Goal: Task Accomplishment & Management: Complete application form

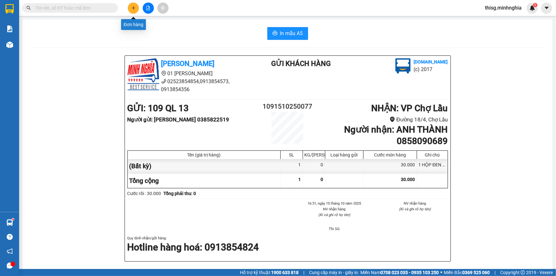
click at [135, 11] on button at bounding box center [133, 8] width 11 height 11
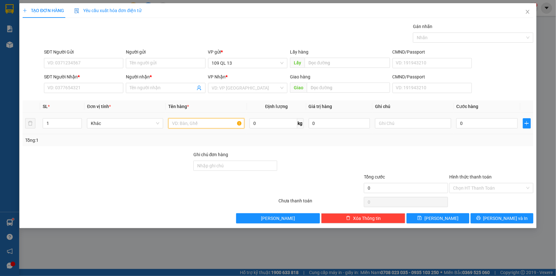
click at [196, 123] on input "text" at bounding box center [206, 123] width 76 height 10
click at [387, 121] on input "text" at bounding box center [413, 123] width 76 height 10
type input "1 CỤC ĐEN"
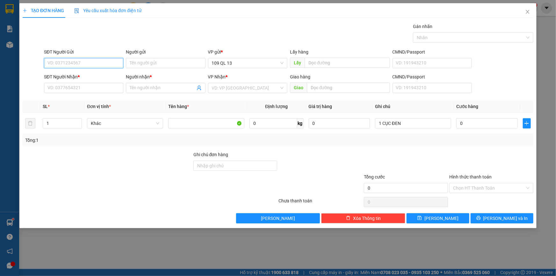
click at [80, 65] on input "SĐT Người Gửi" at bounding box center [83, 63] width 79 height 10
type input "7"
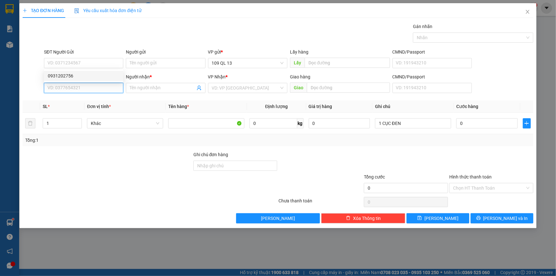
click at [79, 87] on input "SĐT Người Nhận *" at bounding box center [83, 88] width 79 height 10
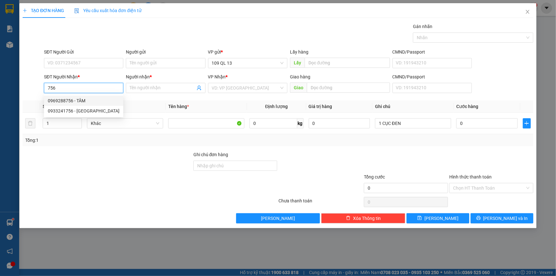
click at [96, 98] on div "0969288756 - TÂM" at bounding box center [84, 100] width 72 height 7
type input "0969288756"
type input "TÂM"
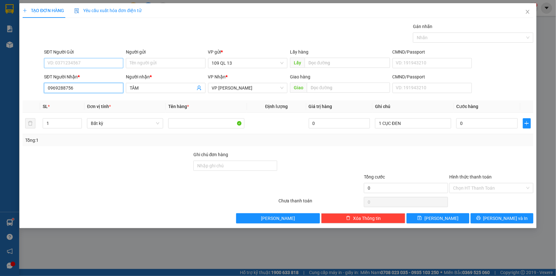
type input "0969288756"
click at [77, 58] on input "SĐT Người Gửi" at bounding box center [83, 63] width 79 height 10
click at [466, 121] on input "0" at bounding box center [486, 123] width 61 height 10
click at [436, 124] on input "1 CỤC ĐEN" at bounding box center [413, 123] width 76 height 10
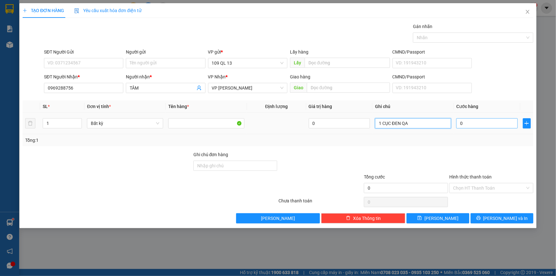
type input "1 CỤC ĐEN QA"
click at [490, 124] on input "0" at bounding box center [486, 123] width 61 height 10
type input "7"
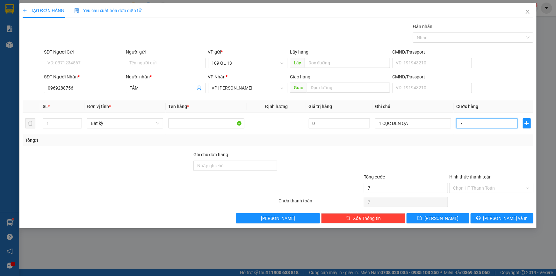
type input "70"
type input "7"
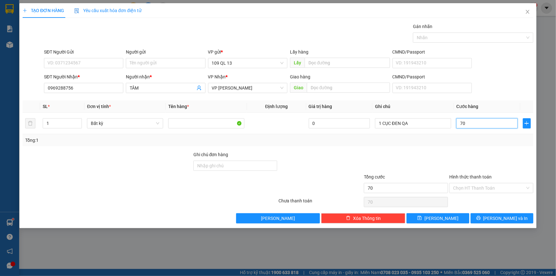
type input "7"
type input "0"
type input "05"
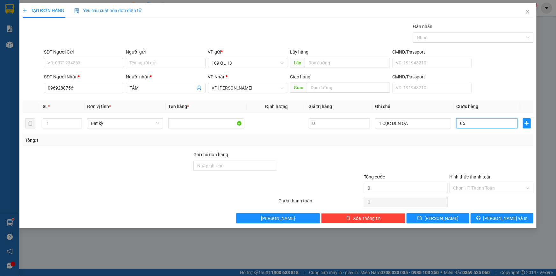
type input "5"
type input "050"
type input "50"
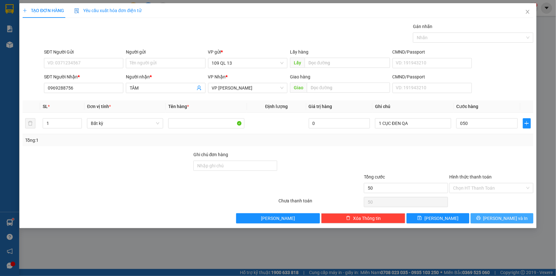
type input "50.000"
click at [513, 218] on span "[PERSON_NAME] và In" at bounding box center [505, 218] width 45 height 7
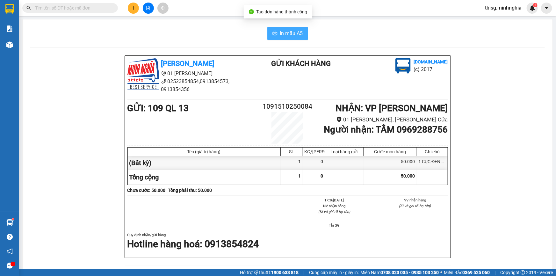
click at [289, 27] on div "In mẫu A5 [PERSON_NAME] 01 Đinh Tiên Hoàng 02523854854,0913854573, 0913854356 G…" at bounding box center [288, 262] width 530 height 487
click at [289, 29] on button "In mẫu A5" at bounding box center [287, 33] width 41 height 13
click at [129, 6] on button at bounding box center [133, 8] width 11 height 11
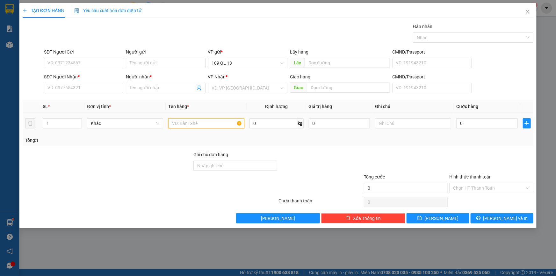
click at [212, 119] on input "text" at bounding box center [206, 123] width 76 height 10
click at [435, 122] on input "text" at bounding box center [413, 123] width 76 height 10
type input "1 BỌC ĐEN ĐỒ MAY"
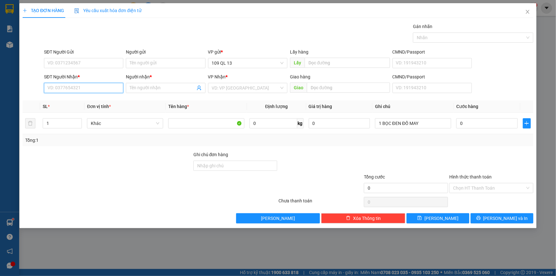
click at [105, 86] on input "SĐT Người Nhận *" at bounding box center [83, 88] width 79 height 10
type input "0948615150"
click at [183, 92] on span at bounding box center [165, 88] width 79 height 10
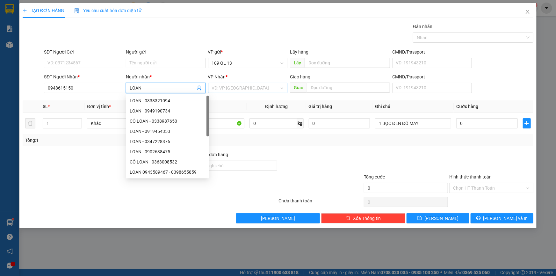
type input "LOAN"
click at [260, 88] on input "search" at bounding box center [245, 88] width 67 height 10
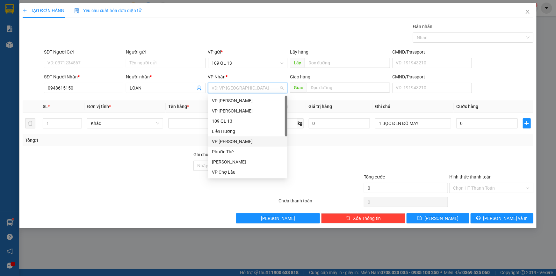
click at [230, 141] on div "VP [PERSON_NAME]" at bounding box center [248, 141] width 72 height 7
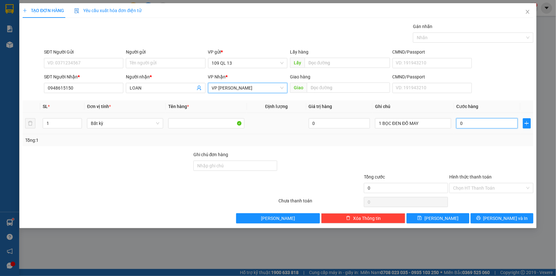
click at [490, 123] on input "0" at bounding box center [486, 123] width 61 height 10
type input "3"
type input "30"
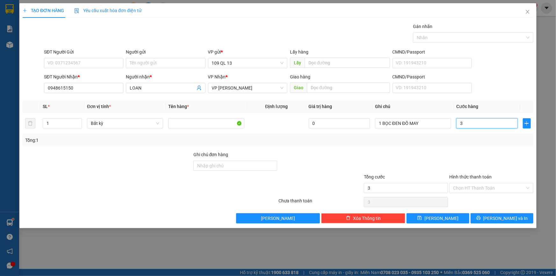
type input "30"
type input "30.000"
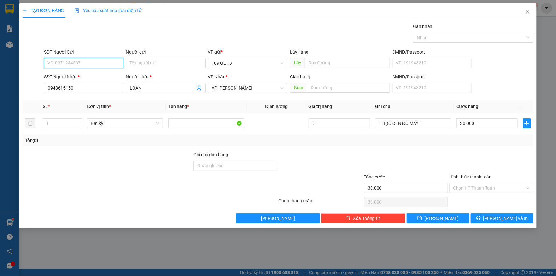
click at [60, 63] on input "SĐT Người Gửi" at bounding box center [83, 63] width 79 height 10
type input "0931673858"
click at [488, 181] on div "Hình thức thanh toán" at bounding box center [491, 178] width 84 height 10
click at [488, 183] on input "Hình thức thanh toán" at bounding box center [489, 188] width 72 height 10
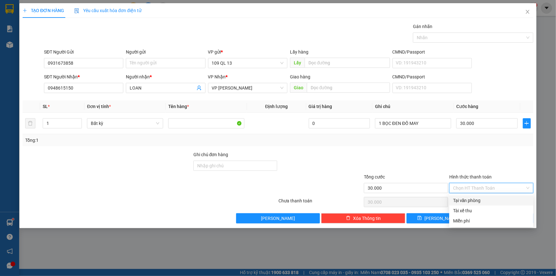
click at [495, 201] on div "Tại văn phòng" at bounding box center [491, 200] width 76 height 7
type input "0"
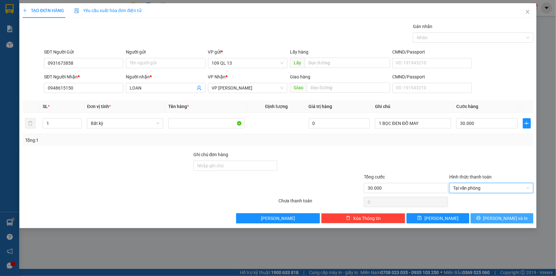
click at [506, 221] on span "[PERSON_NAME] và In" at bounding box center [505, 218] width 45 height 7
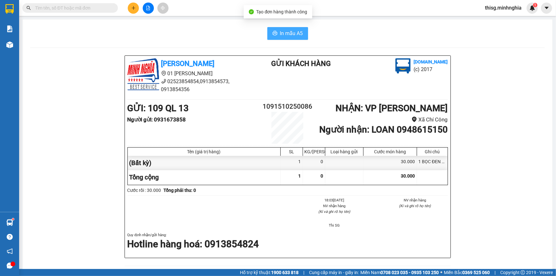
click at [290, 34] on span "In mẫu A5" at bounding box center [291, 33] width 23 height 8
click at [132, 8] on icon "plus" at bounding box center [134, 8] width 4 height 0
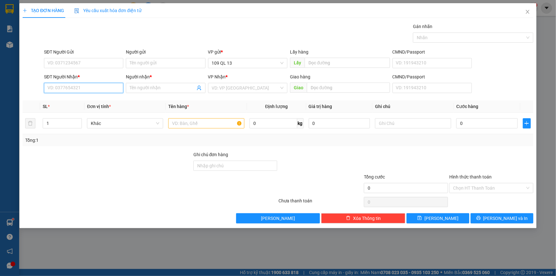
click at [105, 90] on input "SĐT Người Nhận *" at bounding box center [83, 88] width 79 height 10
click at [95, 99] on div "0784944219 - NK THÀNH" at bounding box center [84, 100] width 72 height 7
type input "0784944219"
type input "NK THÀNH"
type input "0784944219"
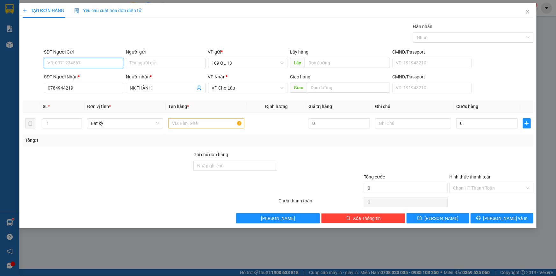
click at [89, 62] on input "SĐT Người Gửi" at bounding box center [83, 63] width 79 height 10
click at [88, 73] on div "02888839879 - LABO HỮU NGUYÊN" at bounding box center [84, 75] width 72 height 7
type input "02888839879"
type input "LABO HỮU NGUYÊN"
click at [196, 124] on input "text" at bounding box center [206, 123] width 76 height 10
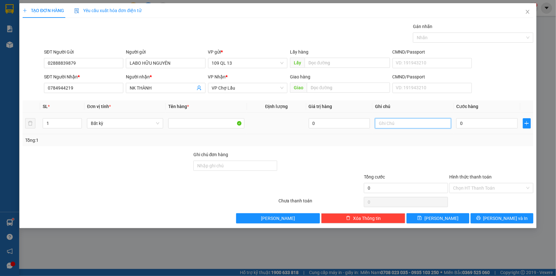
click at [433, 120] on input "text" at bounding box center [413, 123] width 76 height 10
type input "1 HỘP RĂNG"
click at [464, 124] on input "0" at bounding box center [486, 123] width 61 height 10
type input "3"
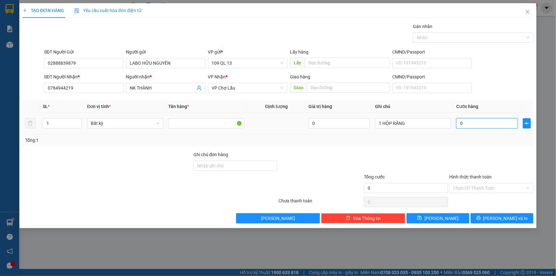
type input "3"
type input "30"
click at [505, 184] on input "Hình thức thanh toán" at bounding box center [489, 188] width 72 height 10
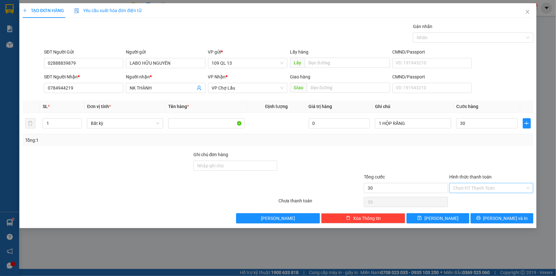
type input "30.000"
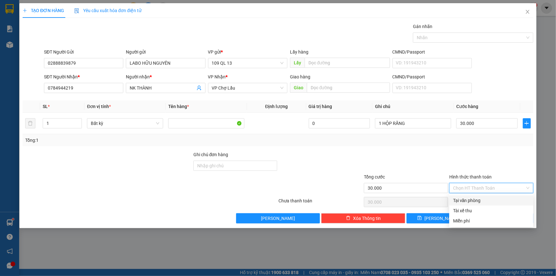
click at [497, 199] on div "Tại văn phòng" at bounding box center [491, 200] width 76 height 7
type input "0"
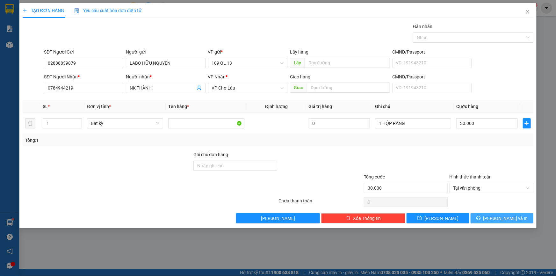
click at [510, 215] on span "[PERSON_NAME] và In" at bounding box center [505, 218] width 45 height 7
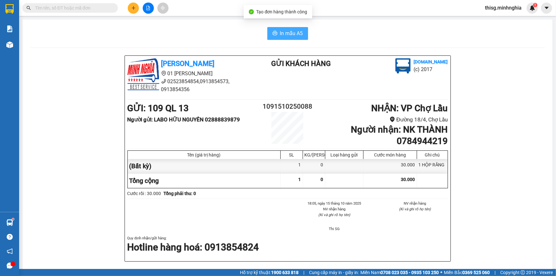
click at [294, 35] on span "In mẫu A5" at bounding box center [291, 33] width 23 height 8
click at [135, 9] on icon "plus" at bounding box center [133, 8] width 4 height 4
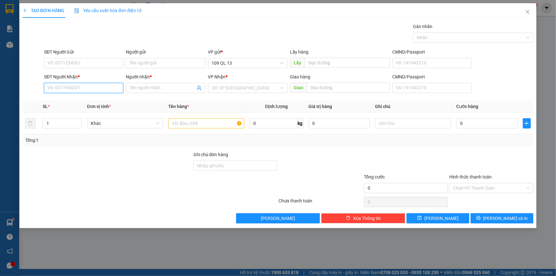
click at [104, 83] on input "SĐT Người Nhận *" at bounding box center [83, 88] width 79 height 10
type input "0379741259"
click at [108, 101] on div "0379741259 - TÂM" at bounding box center [84, 100] width 72 height 7
type input "TÂM"
type input "0379741259"
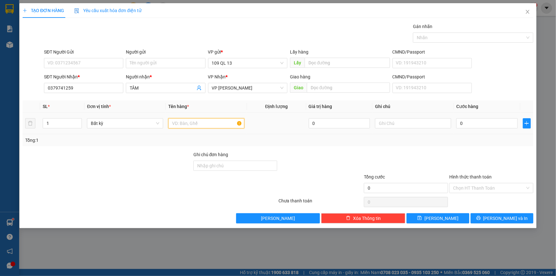
click at [201, 119] on input "text" at bounding box center [206, 123] width 76 height 10
click at [385, 125] on input "text" at bounding box center [413, 123] width 76 height 10
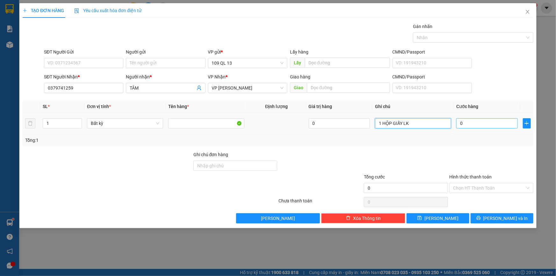
type input "1 HỘP GIẤY LK"
click at [500, 123] on input "0" at bounding box center [486, 123] width 61 height 10
type input "4"
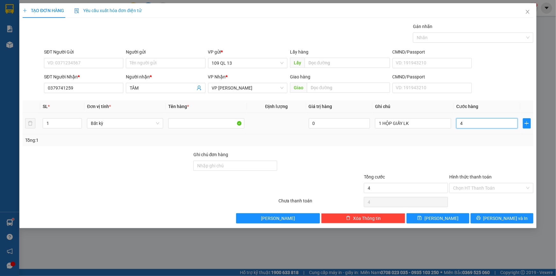
type input "40"
type input "40.000"
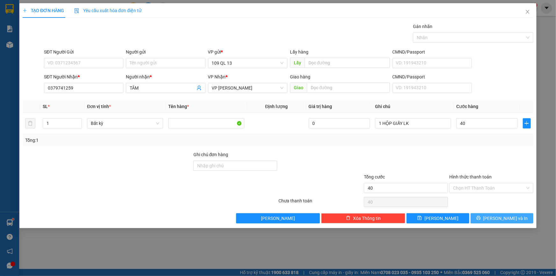
type input "40.000"
click at [506, 217] on span "[PERSON_NAME] và In" at bounding box center [505, 218] width 45 height 7
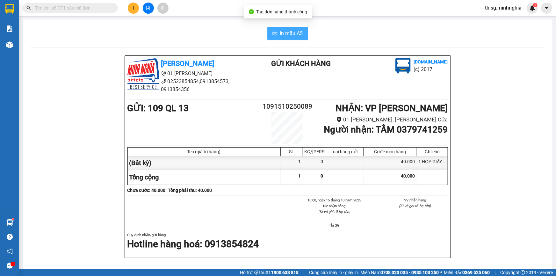
click at [282, 32] on span "In mẫu A5" at bounding box center [291, 33] width 23 height 8
click at [127, 3] on div at bounding box center [148, 8] width 48 height 11
click at [133, 6] on icon "plus" at bounding box center [133, 8] width 0 height 4
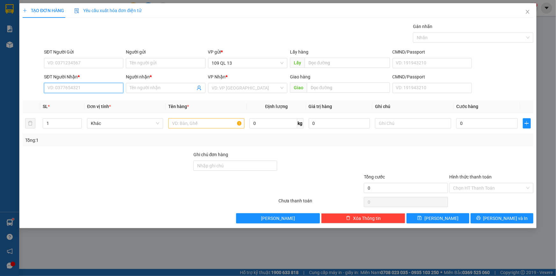
click at [86, 89] on input "SĐT Người Nhận *" at bounding box center [83, 88] width 79 height 10
click at [95, 100] on div "0358922164 - Hưng" at bounding box center [84, 100] width 72 height 7
type input "0358922164"
type input "Hưng"
type input "0358922164"
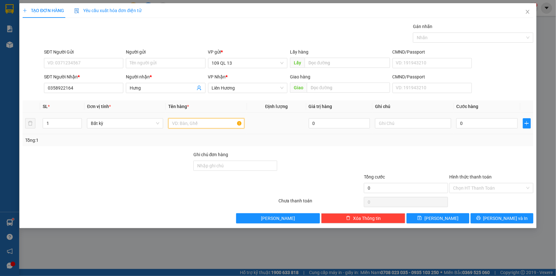
click at [213, 123] on input "text" at bounding box center [206, 123] width 76 height 10
click at [385, 123] on input "text" at bounding box center [413, 123] width 76 height 10
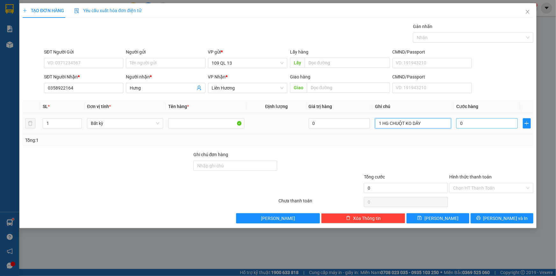
type input "1 HG CHUỘT KO DÂY"
click at [466, 119] on input "0" at bounding box center [486, 123] width 61 height 10
type input "3"
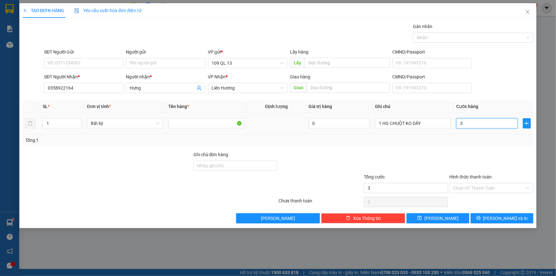
type input "30"
type input "30.000"
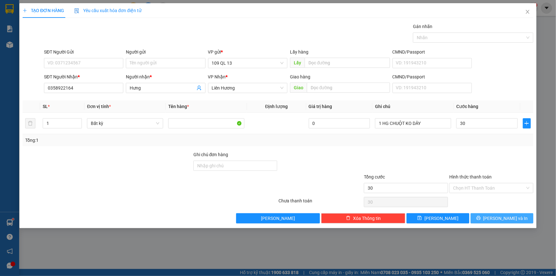
type input "30.000"
click at [506, 219] on span "[PERSON_NAME] và In" at bounding box center [505, 218] width 45 height 7
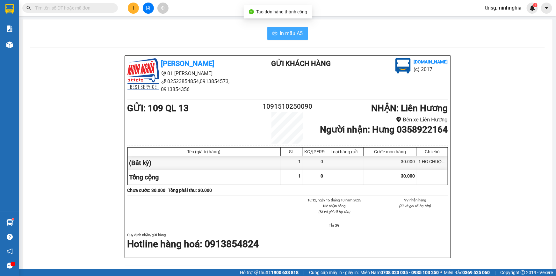
click at [283, 30] on span "In mẫu A5" at bounding box center [291, 33] width 23 height 8
click at [134, 6] on icon "plus" at bounding box center [133, 8] width 4 height 4
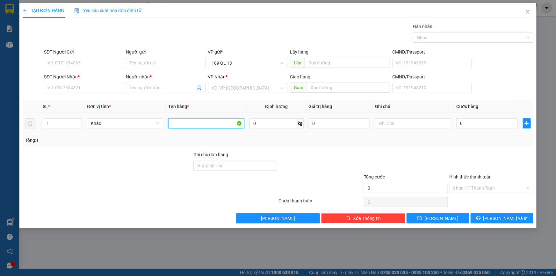
click at [185, 123] on input "text" at bounding box center [206, 123] width 76 height 10
click at [411, 119] on input "text" at bounding box center [413, 123] width 76 height 10
type input "1 CỤC XANH GỐI"
click at [110, 89] on input "SĐT Người Nhận *" at bounding box center [83, 88] width 79 height 10
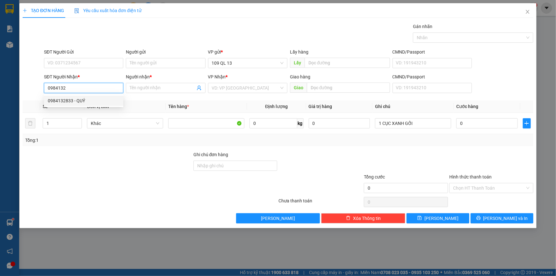
click at [101, 99] on div "0984132833 - QUÝ" at bounding box center [84, 100] width 72 height 7
type input "0984132833"
type input "QUÝ"
type input "0984132833"
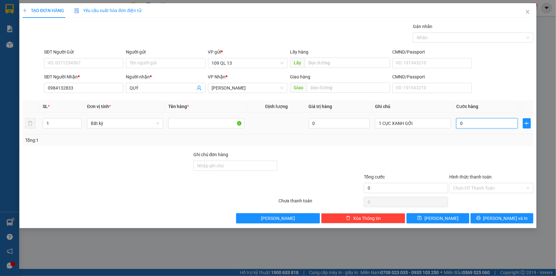
click at [479, 123] on input "0" at bounding box center [486, 123] width 61 height 10
type input "4"
type input "40"
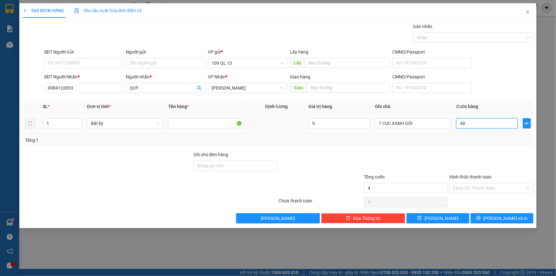
type input "40"
click at [503, 184] on input "Hình thức thanh toán" at bounding box center [489, 188] width 72 height 10
type input "40.000"
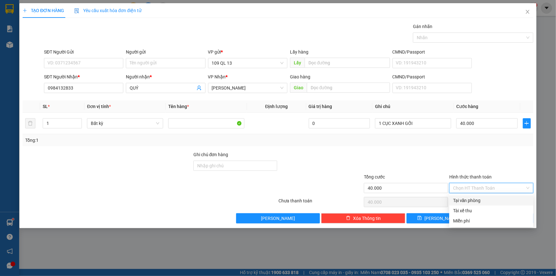
click at [501, 199] on div "Tại văn phòng" at bounding box center [491, 200] width 76 height 7
type input "0"
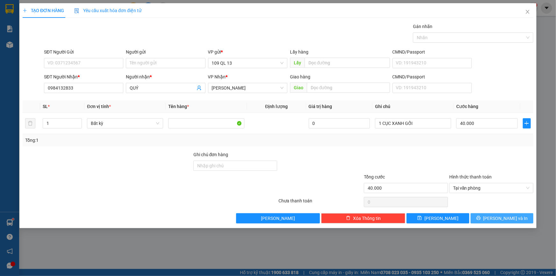
click at [519, 218] on button "[PERSON_NAME] và In" at bounding box center [501, 218] width 63 height 10
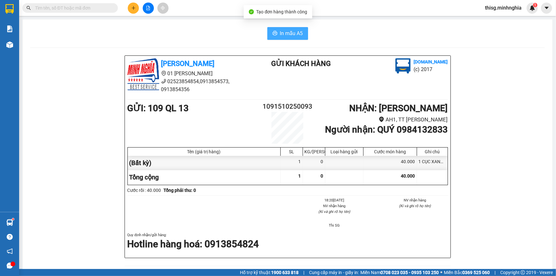
click at [280, 35] on span "In mẫu A5" at bounding box center [291, 33] width 23 height 8
drag, startPoint x: 555, startPoint y: 0, endPoint x: 51, endPoint y: 61, distance: 508.4
click at [51, 62] on div "[PERSON_NAME] 01 Đinh Tiên Hoàng 02523854854,0913854573, 0913854356 Gửi khách h…" at bounding box center [287, 276] width 514 height 443
click at [136, 9] on button at bounding box center [133, 8] width 11 height 11
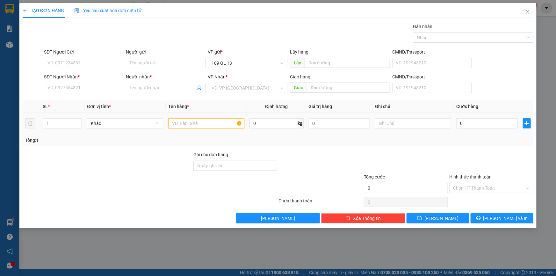
click at [183, 125] on input "text" at bounding box center [206, 123] width 76 height 10
drag, startPoint x: 417, startPoint y: 124, endPoint x: 418, endPoint y: 115, distance: 9.6
click at [417, 121] on input "text" at bounding box center [413, 123] width 76 height 10
type input "1 CÂY VỢT"
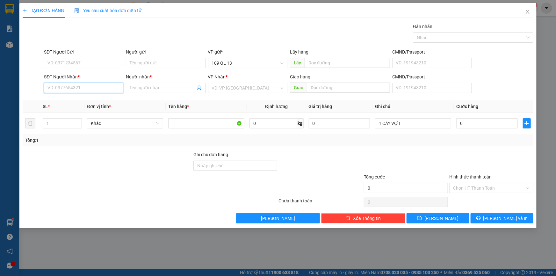
click at [105, 83] on input "SĐT Người Nhận *" at bounding box center [83, 88] width 79 height 10
click at [97, 99] on div "0984254773 - TOẢN" at bounding box center [84, 100] width 72 height 7
type input "0984254773"
type input "TOẢN"
type input "0984254773"
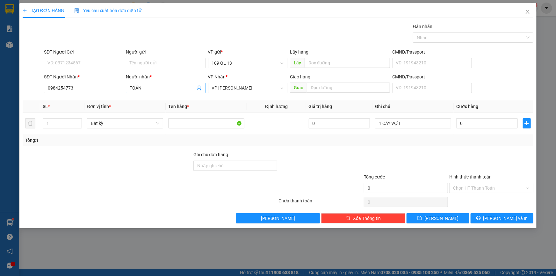
click at [162, 88] on input "TOẢN" at bounding box center [162, 87] width 65 height 7
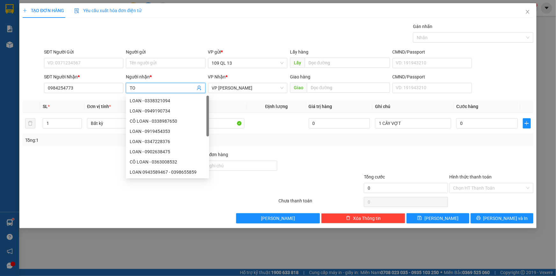
type input "T"
type input "ANH THÁI"
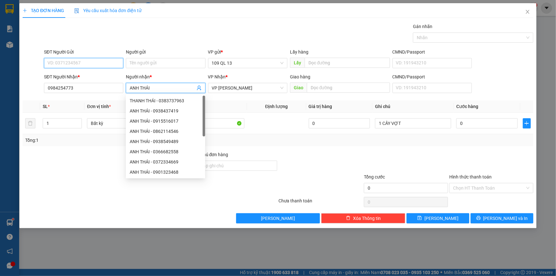
click at [82, 61] on input "SĐT Người Gửi" at bounding box center [83, 63] width 79 height 10
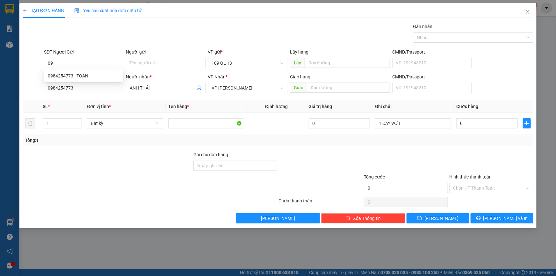
drag, startPoint x: 105, startPoint y: 166, endPoint x: 94, endPoint y: 153, distance: 17.2
click at [104, 166] on div at bounding box center [107, 162] width 171 height 22
click at [83, 62] on input "09" at bounding box center [83, 63] width 79 height 10
type input "0"
click at [500, 125] on input "0" at bounding box center [486, 123] width 61 height 10
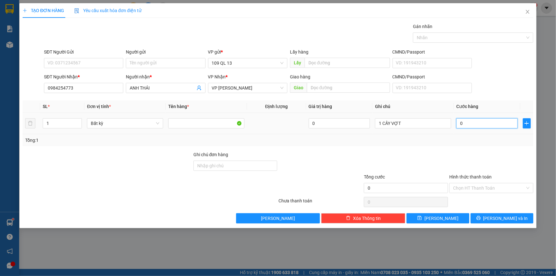
type input "3"
type input "30"
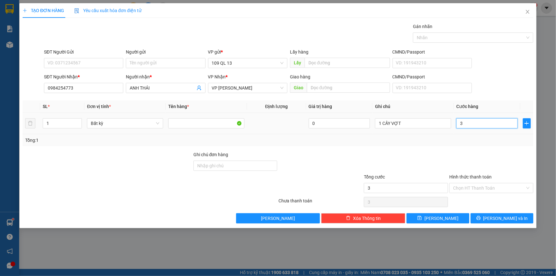
type input "30"
click at [516, 220] on button "[PERSON_NAME] và In" at bounding box center [501, 218] width 63 height 10
type input "30.000"
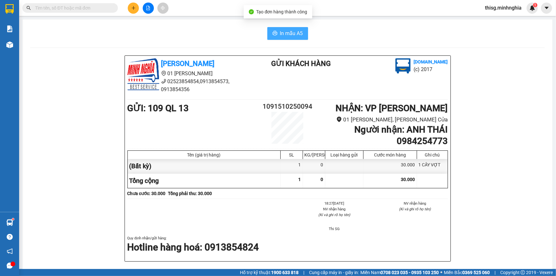
click at [293, 32] on span "In mẫu A5" at bounding box center [291, 33] width 23 height 8
